Goal: Find specific page/section: Find specific page/section

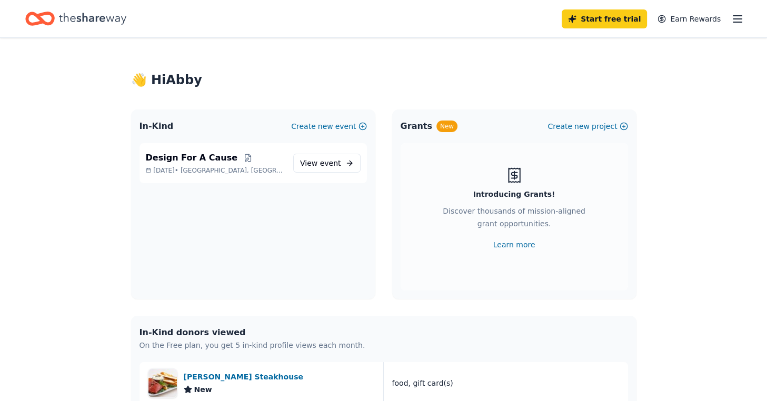
click at [88, 9] on icon "Home" at bounding box center [92, 19] width 67 height 22
click at [89, 21] on icon "Home" at bounding box center [92, 19] width 67 height 12
click at [35, 22] on icon "Home" at bounding box center [35, 18] width 16 height 11
click at [170, 85] on div "👋 Hi [PERSON_NAME]" at bounding box center [383, 80] width 505 height 17
click at [78, 19] on icon "Home" at bounding box center [92, 19] width 67 height 22
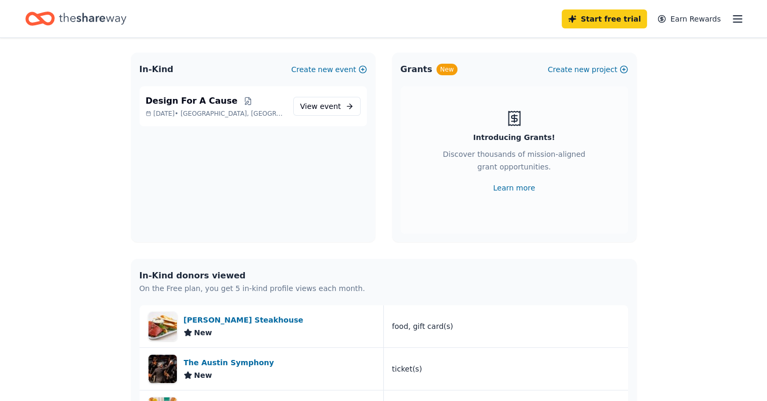
scroll to position [210, 0]
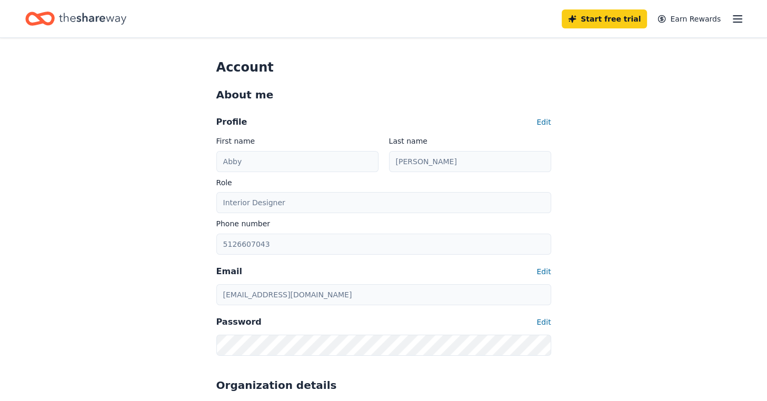
click at [737, 17] on icon "button" at bounding box center [737, 19] width 13 height 13
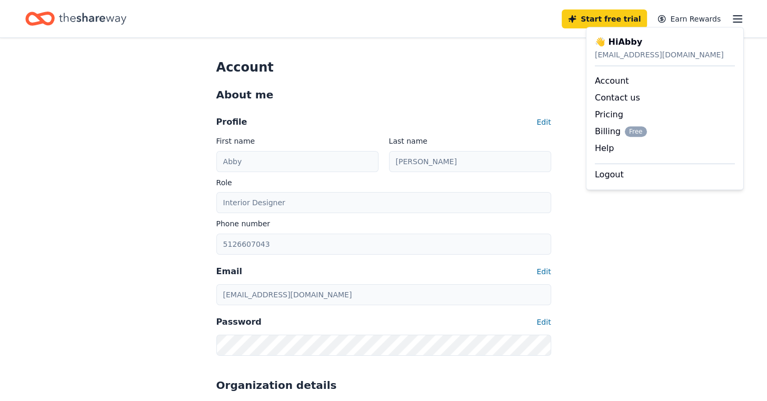
click at [633, 47] on div "👋 Hi [PERSON_NAME]" at bounding box center [665, 42] width 140 height 13
click at [608, 83] on link "Account" at bounding box center [612, 81] width 34 height 10
click at [81, 22] on icon "Home" at bounding box center [92, 19] width 67 height 22
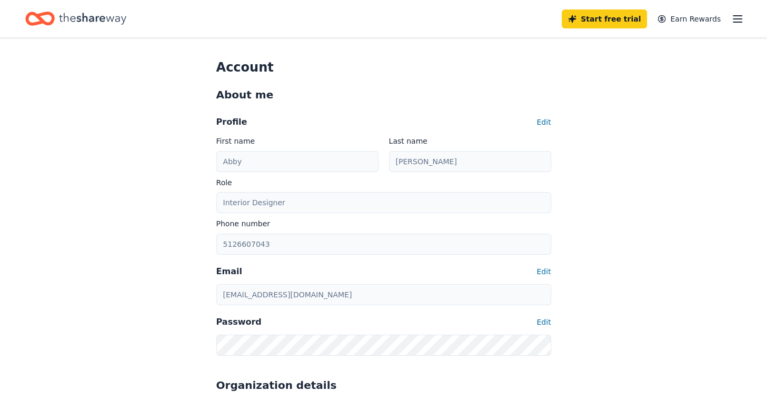
click at [81, 22] on icon "Home" at bounding box center [92, 19] width 67 height 22
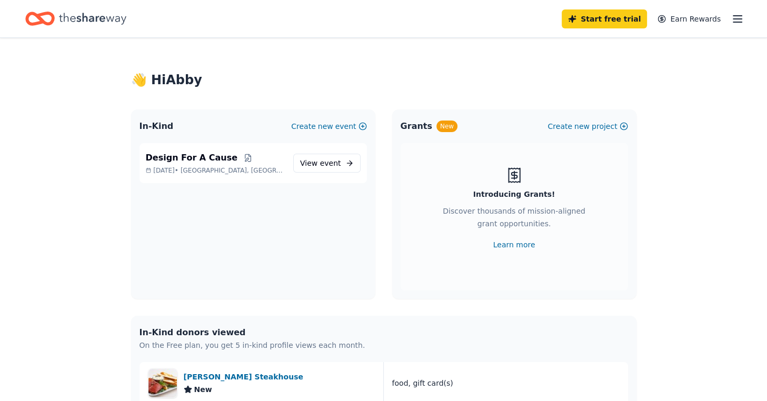
click at [122, 23] on icon "Home" at bounding box center [92, 19] width 67 height 22
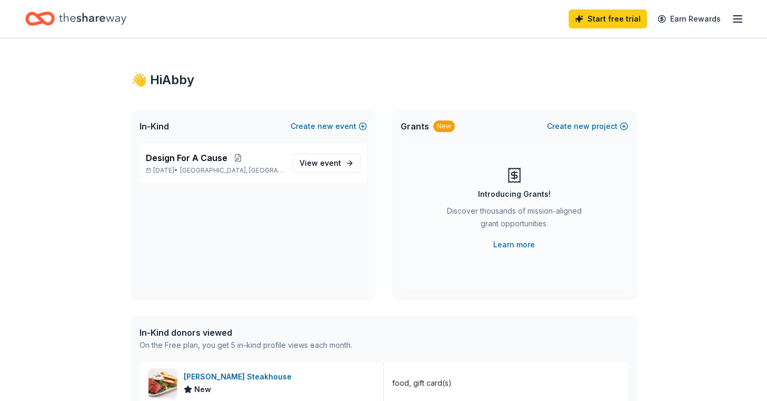
click at [173, 158] on span "Design For A Cause" at bounding box center [187, 158] width 82 height 13
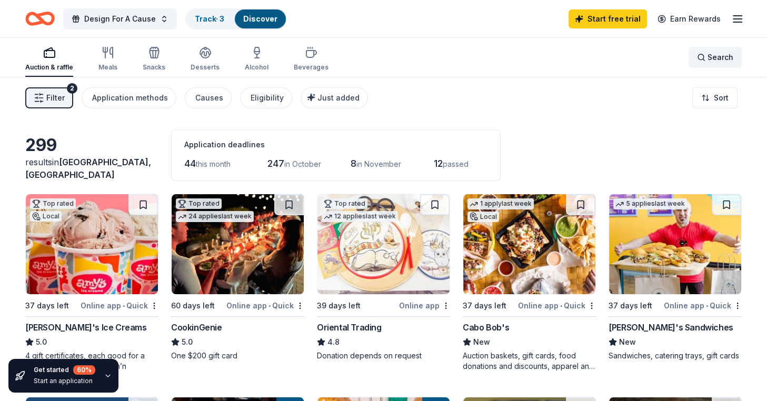
click at [728, 55] on span "Search" at bounding box center [720, 57] width 26 height 13
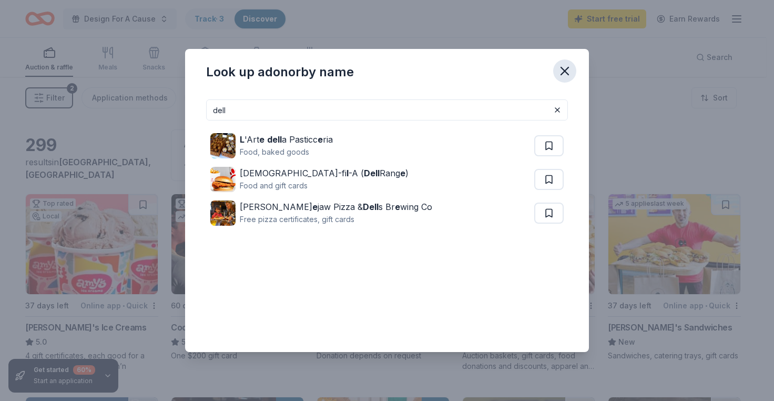
type input "dell"
click at [559, 79] on button "button" at bounding box center [565, 70] width 23 height 23
